Goal: Check status: Check status

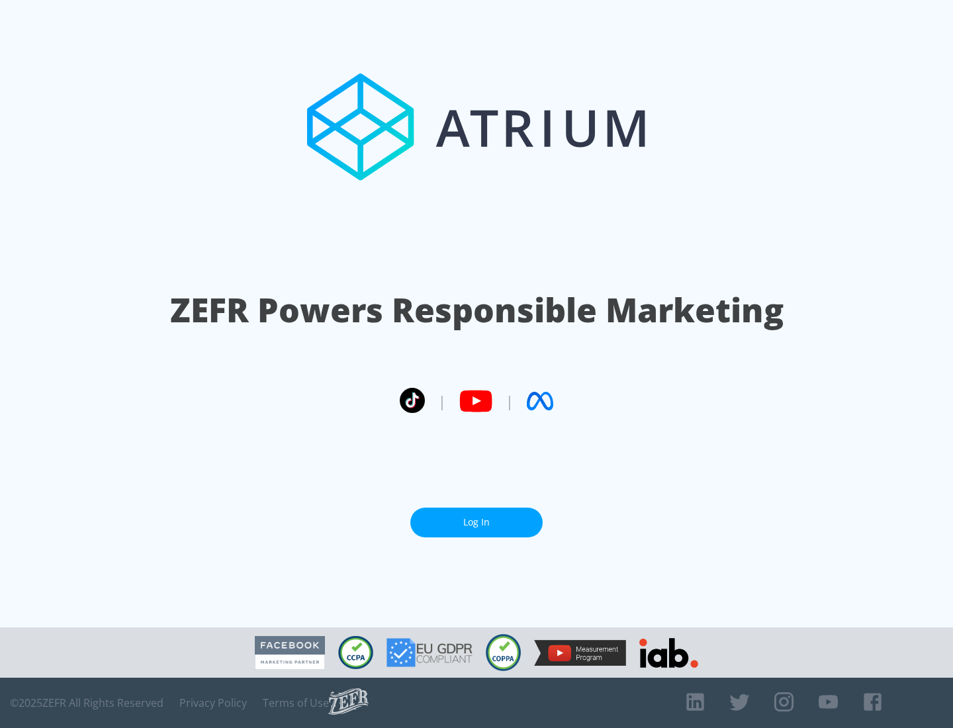
click at [477, 522] on link "Log In" at bounding box center [477, 523] width 132 height 30
